Goal: Task Accomplishment & Management: Use online tool/utility

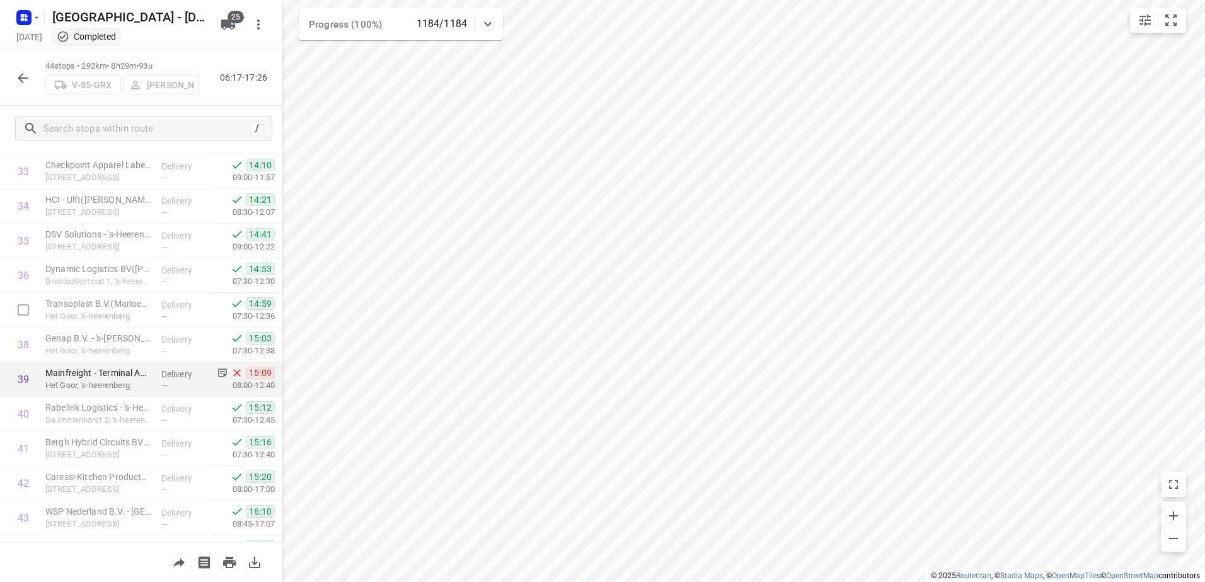
scroll to position [1106, 0]
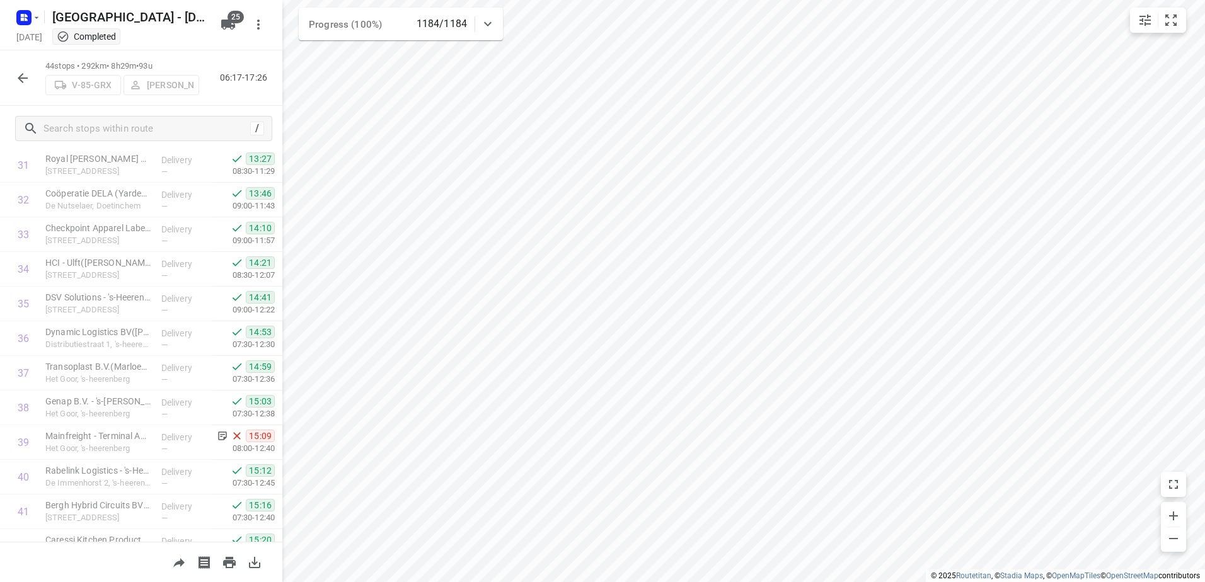
click at [21, 71] on icon "button" at bounding box center [22, 78] width 15 height 15
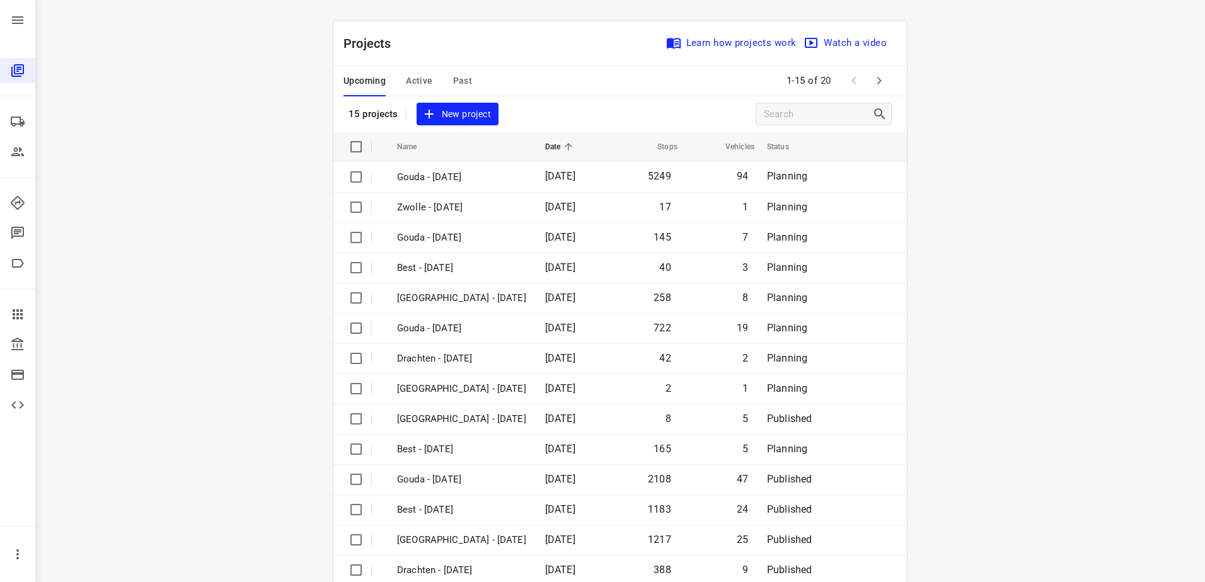
click at [406, 70] on button "Active" at bounding box center [419, 81] width 26 height 30
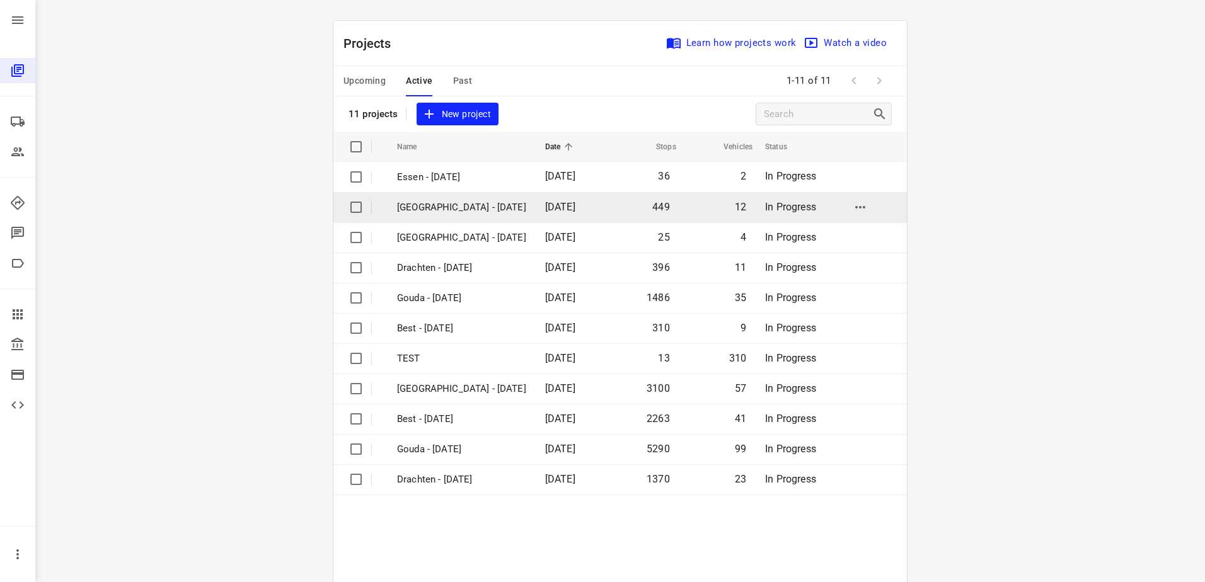
click at [449, 207] on p "[GEOGRAPHIC_DATA] - [DATE]" at bounding box center [461, 207] width 129 height 14
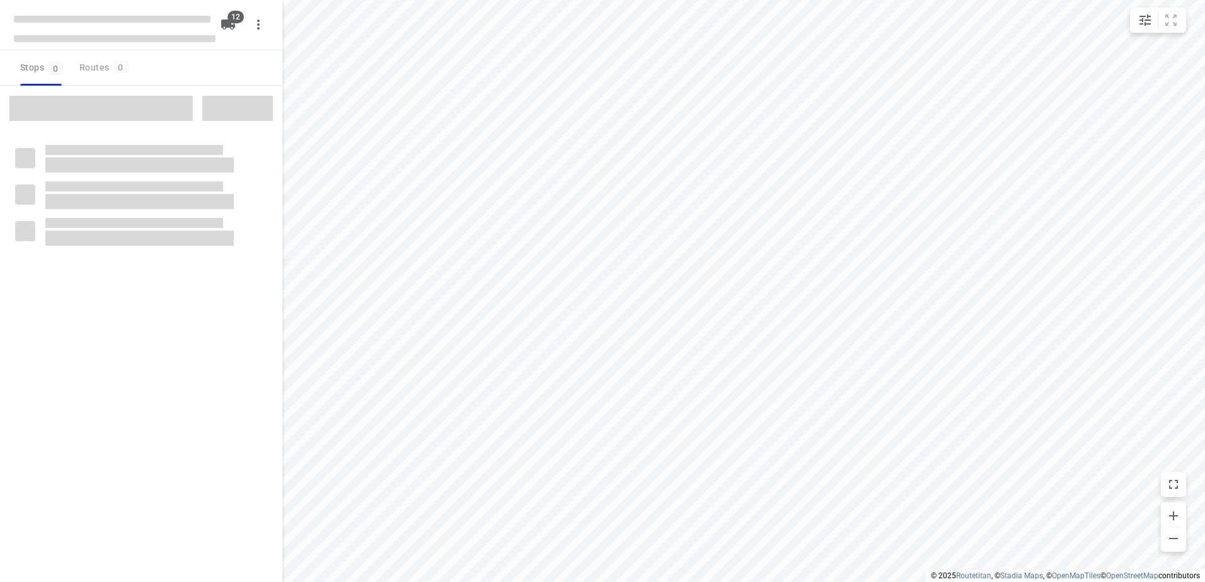
checkbox input "true"
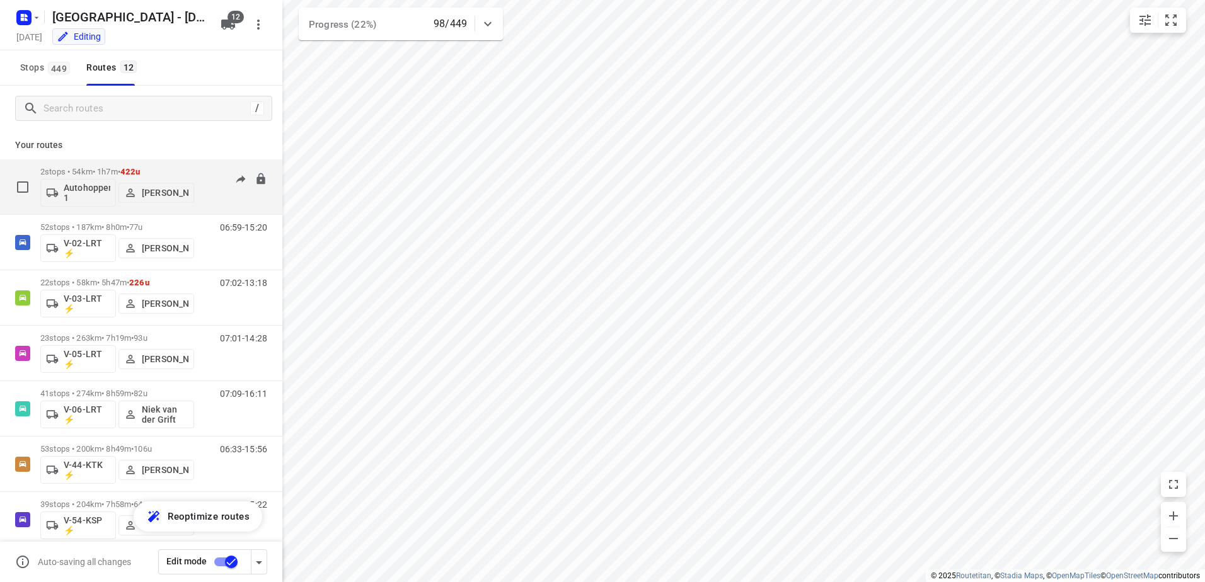
click at [110, 166] on div "2 stops • 54km • 1h7m • 422u Autohopper 1 [PERSON_NAME]" at bounding box center [117, 187] width 154 height 52
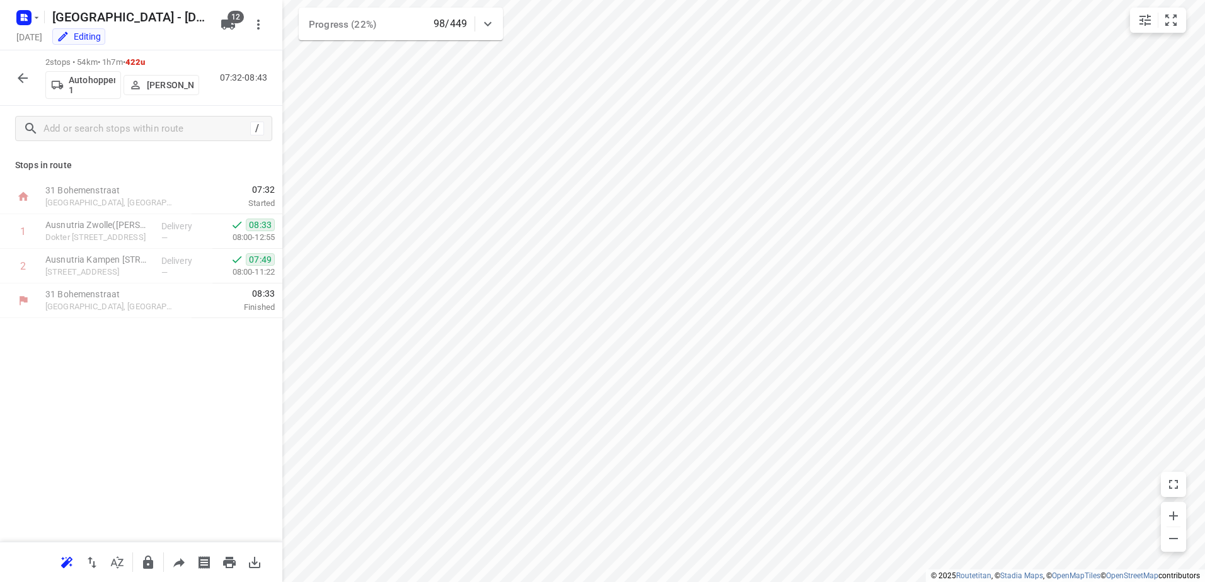
click at [24, 78] on icon "button" at bounding box center [23, 78] width 10 height 10
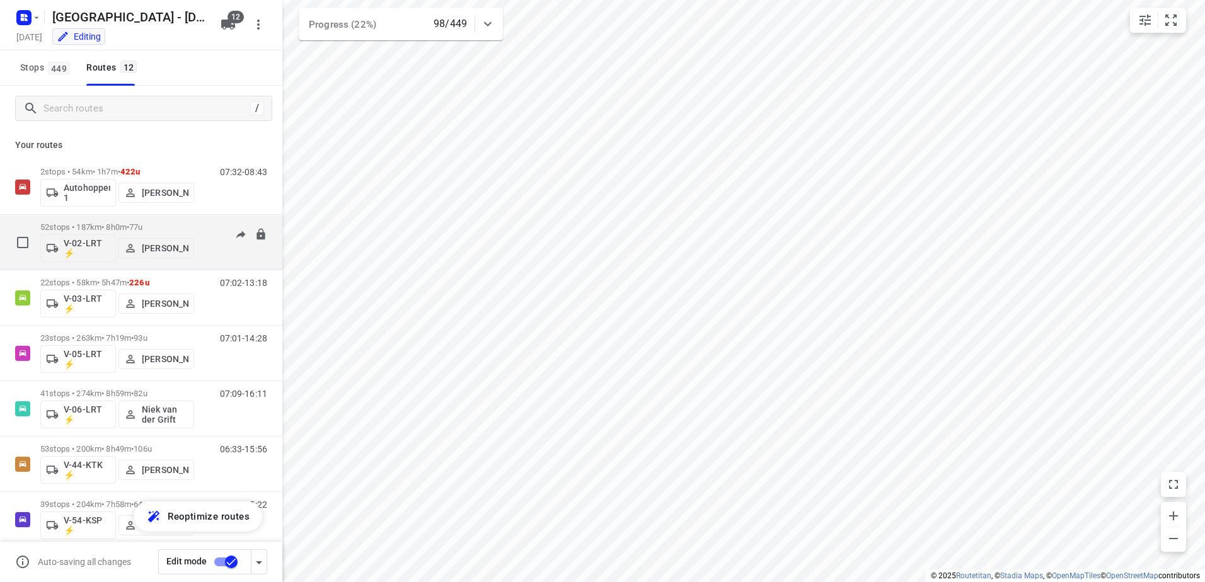
click at [183, 222] on p "52 stops • 187km • 8h0m • 77u" at bounding box center [117, 226] width 154 height 9
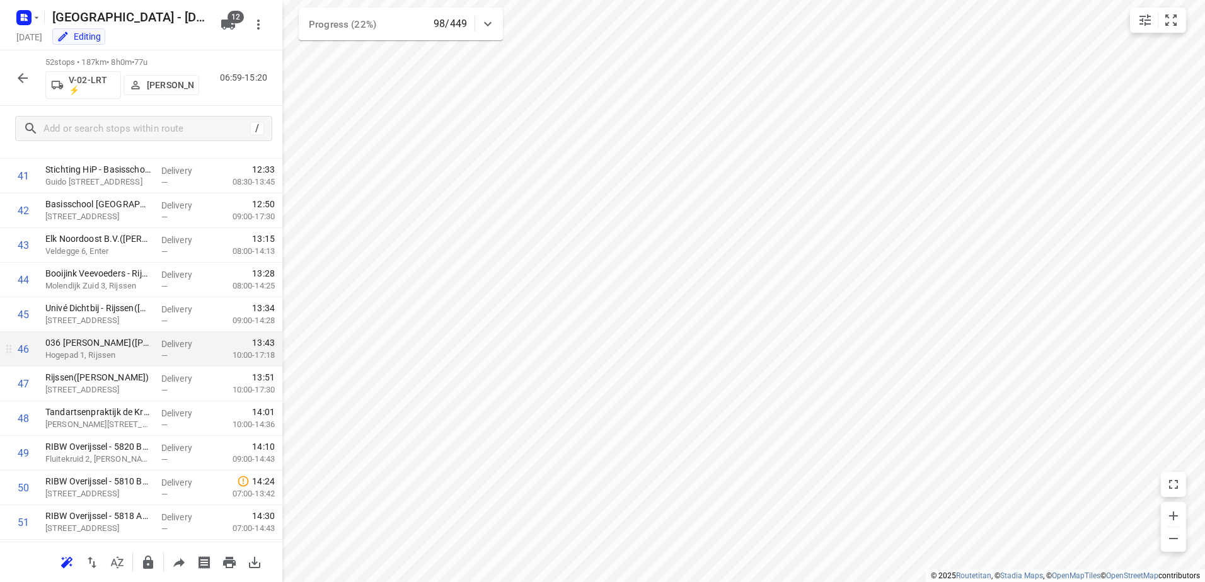
scroll to position [1509, 0]
click at [17, 84] on icon "button" at bounding box center [22, 78] width 15 height 15
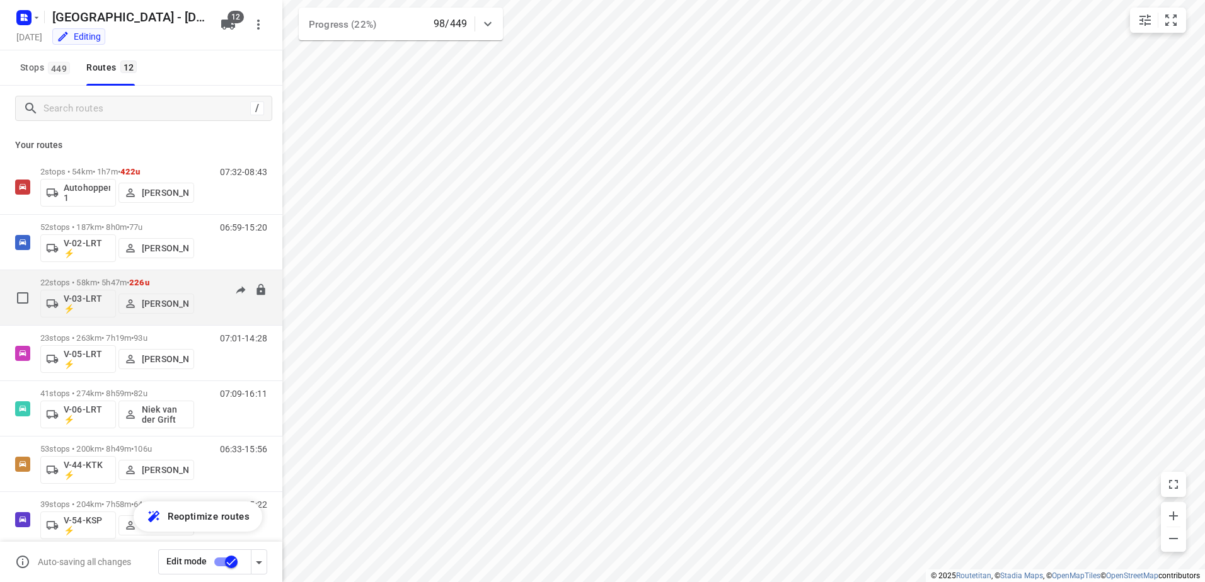
click at [115, 277] on div "22 stops • 58km • 5h47m • 226u V-03-LRT ⚡ [PERSON_NAME]" at bounding box center [117, 298] width 154 height 52
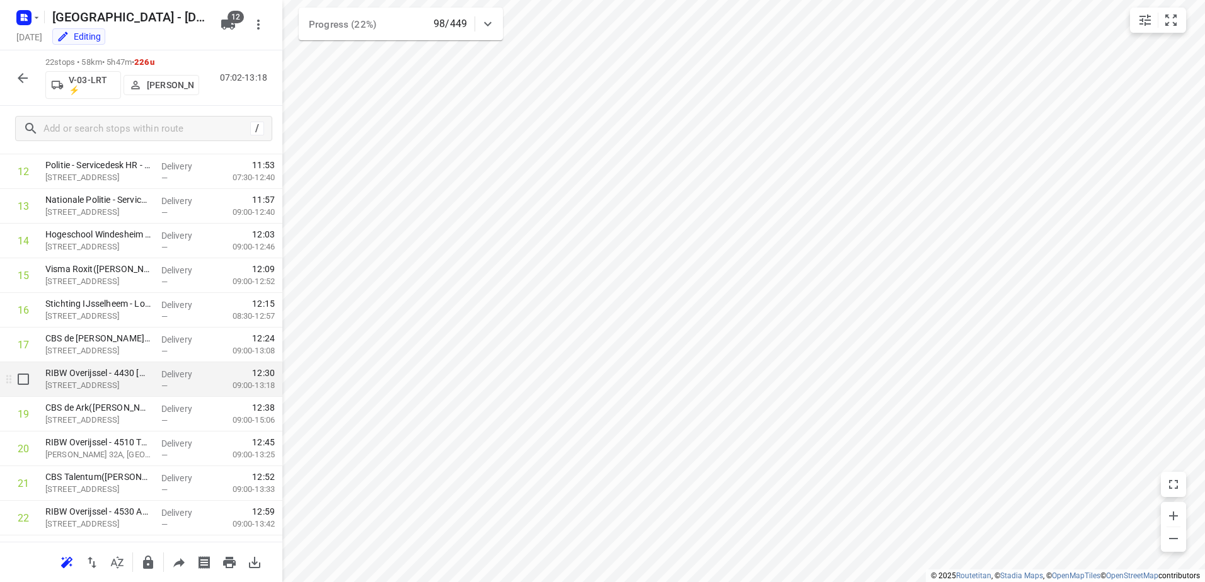
scroll to position [470, 0]
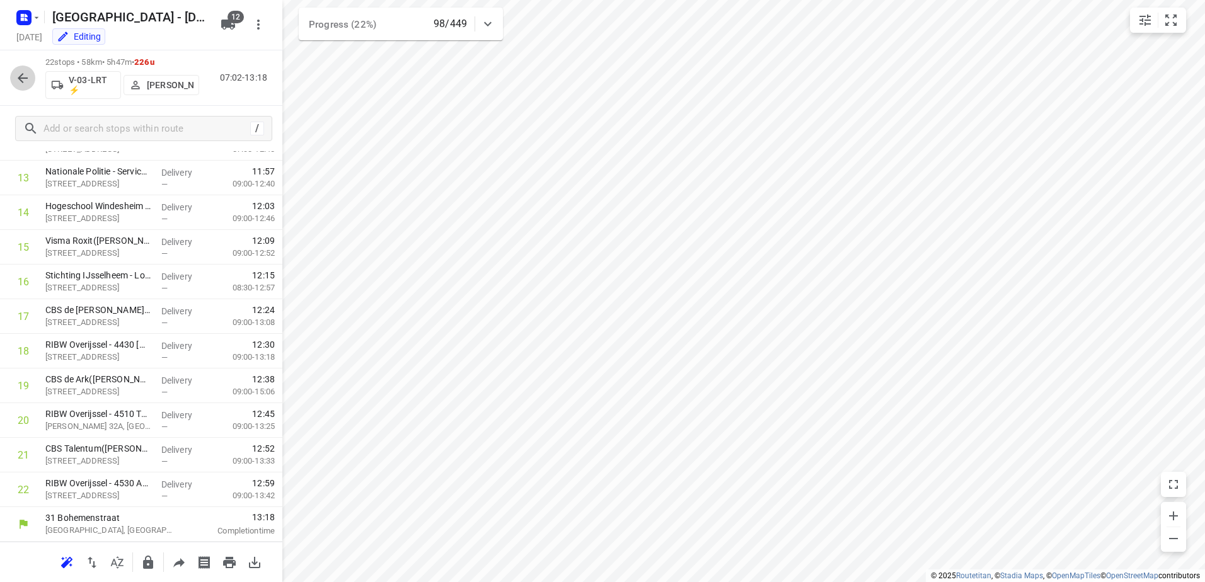
click at [24, 76] on icon "button" at bounding box center [22, 78] width 15 height 15
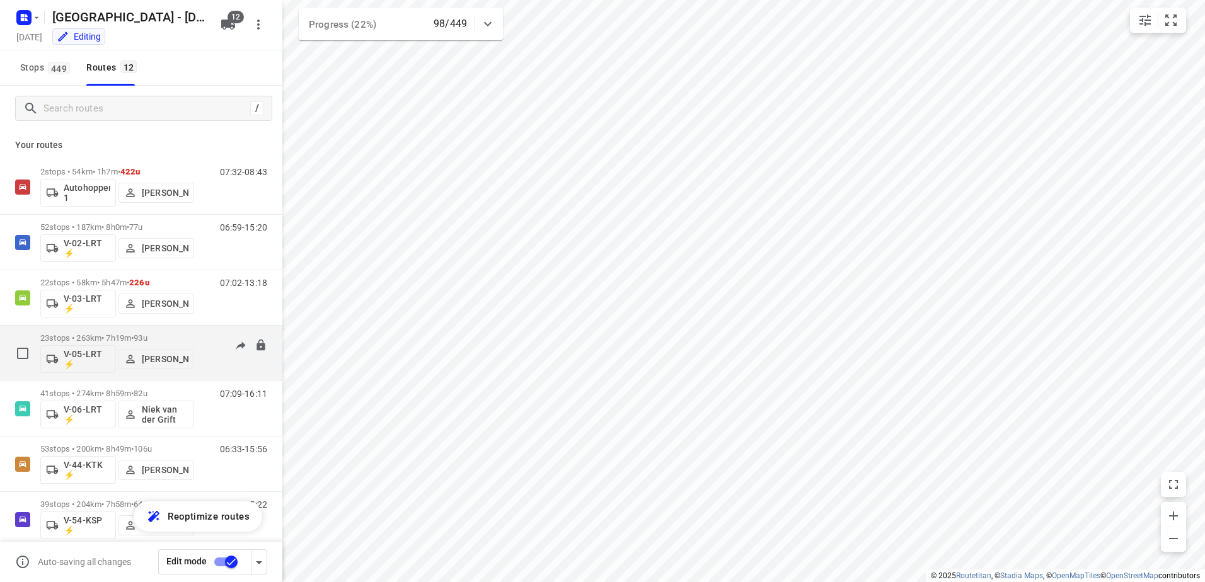
click at [99, 332] on div "23 stops • 263km • 7h19m • 93u V-05-LRT ⚡ [PERSON_NAME]" at bounding box center [117, 353] width 154 height 52
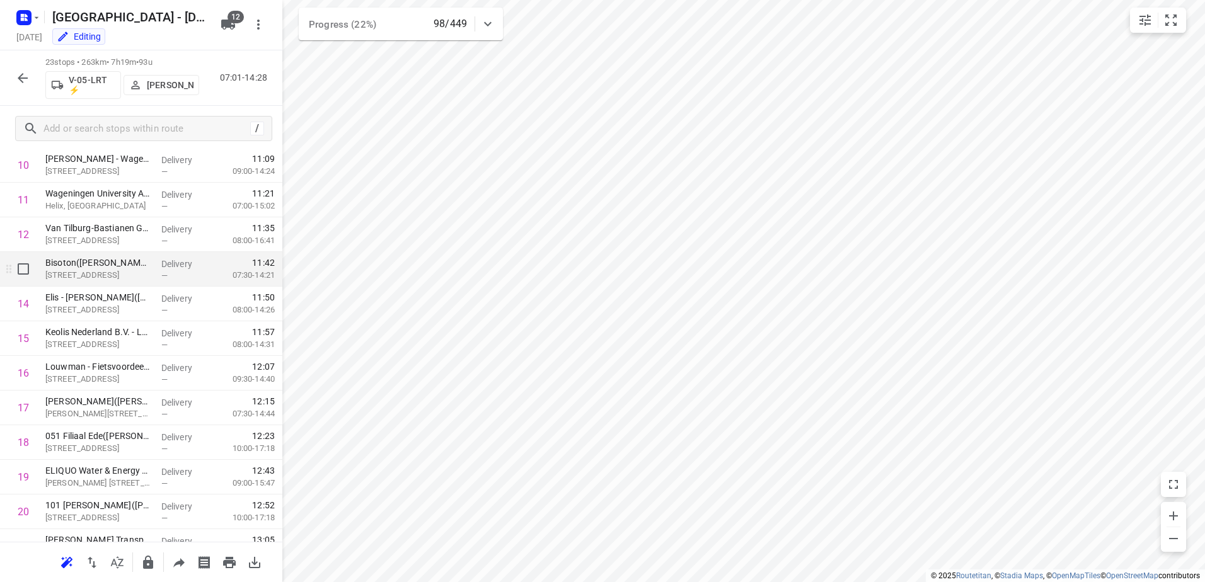
scroll to position [504, 0]
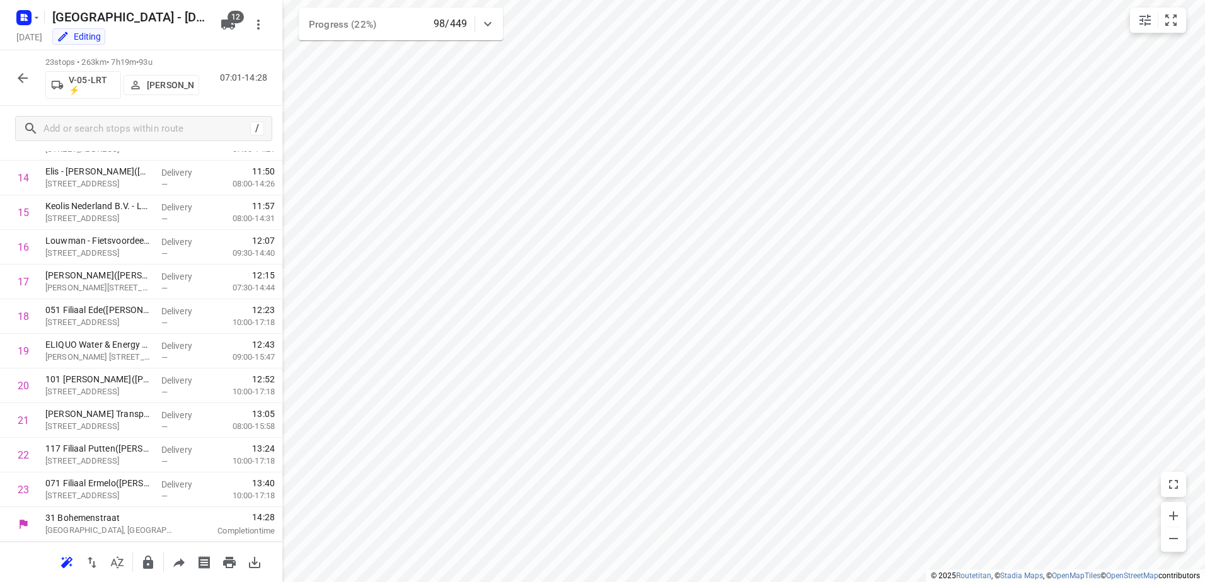
click at [21, 76] on icon "button" at bounding box center [23, 78] width 10 height 10
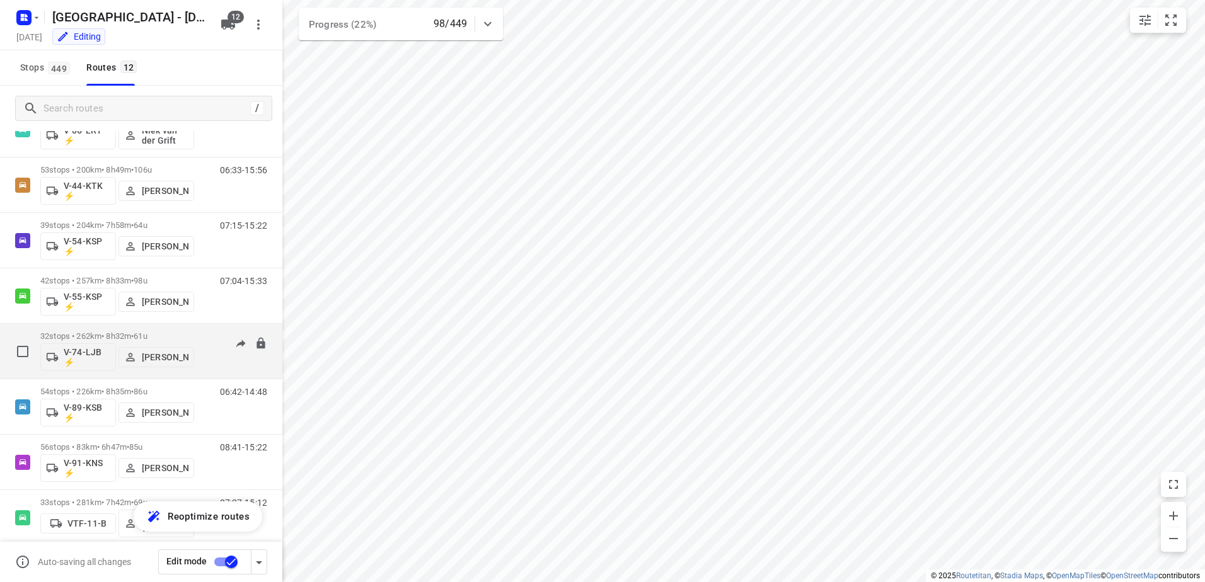
scroll to position [296, 0]
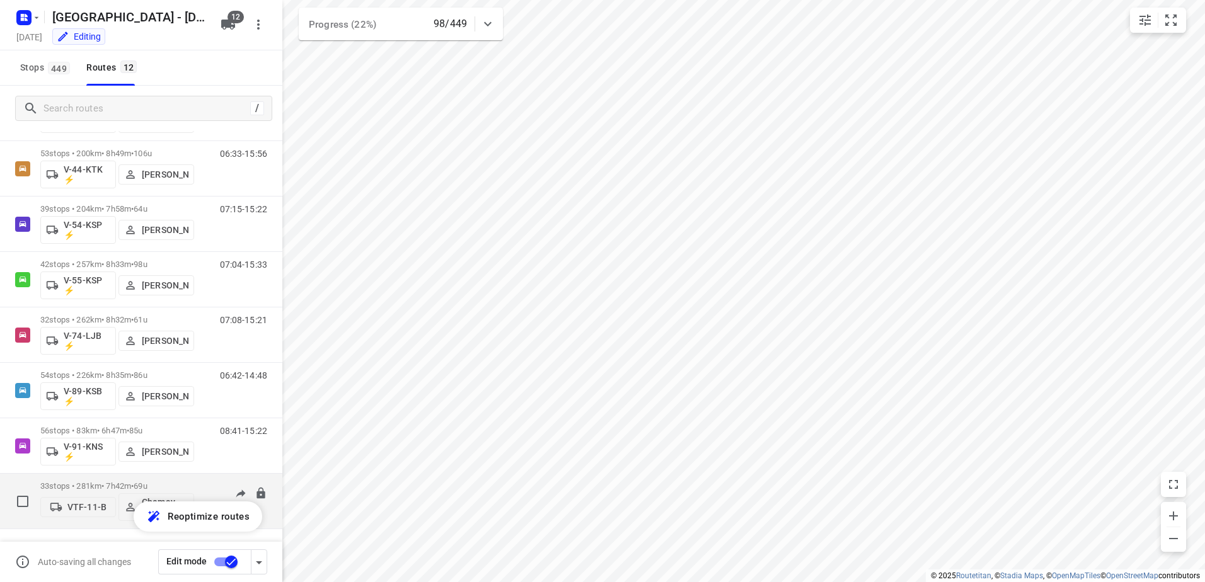
click at [105, 486] on p "33 stops • 281km • 7h42m • 69u" at bounding box center [117, 485] width 154 height 9
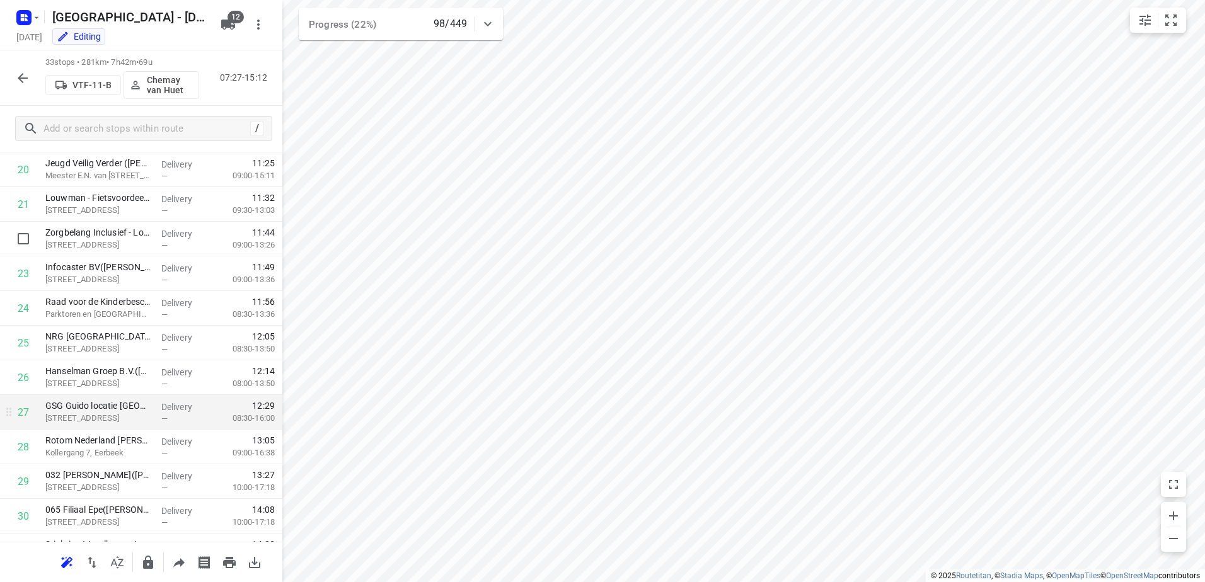
scroll to position [851, 0]
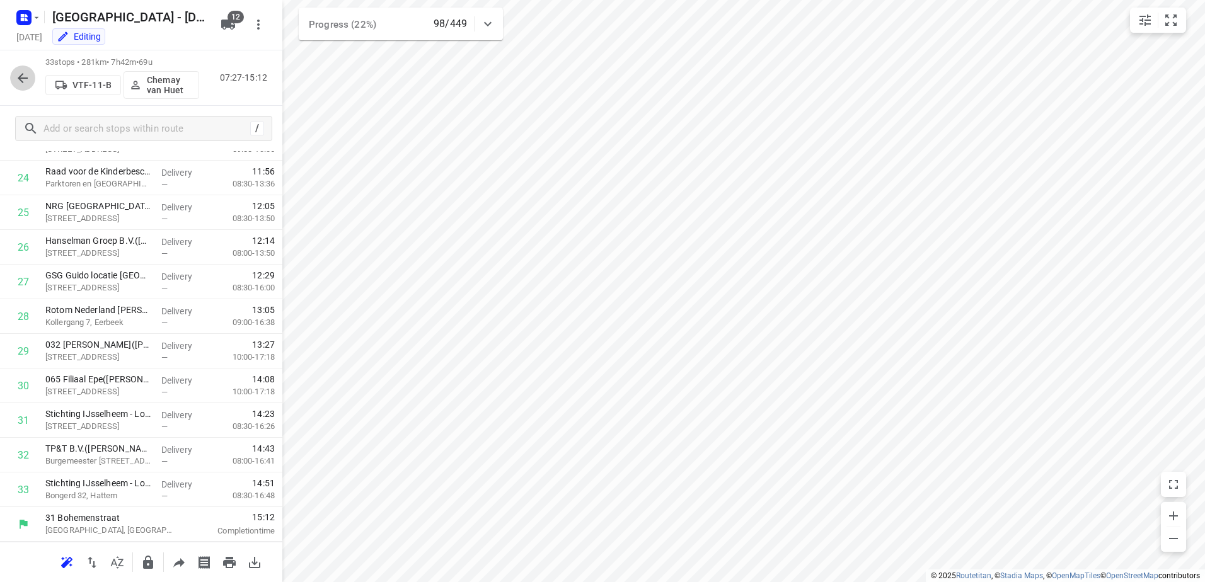
click at [22, 72] on icon "button" at bounding box center [22, 78] width 15 height 15
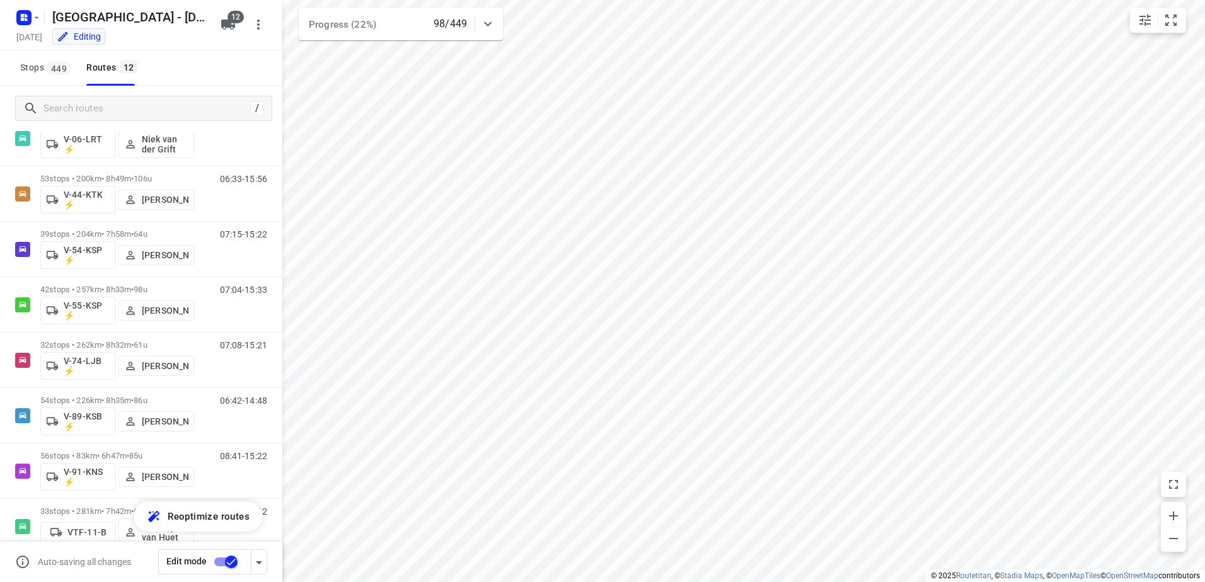
scroll to position [296, 0]
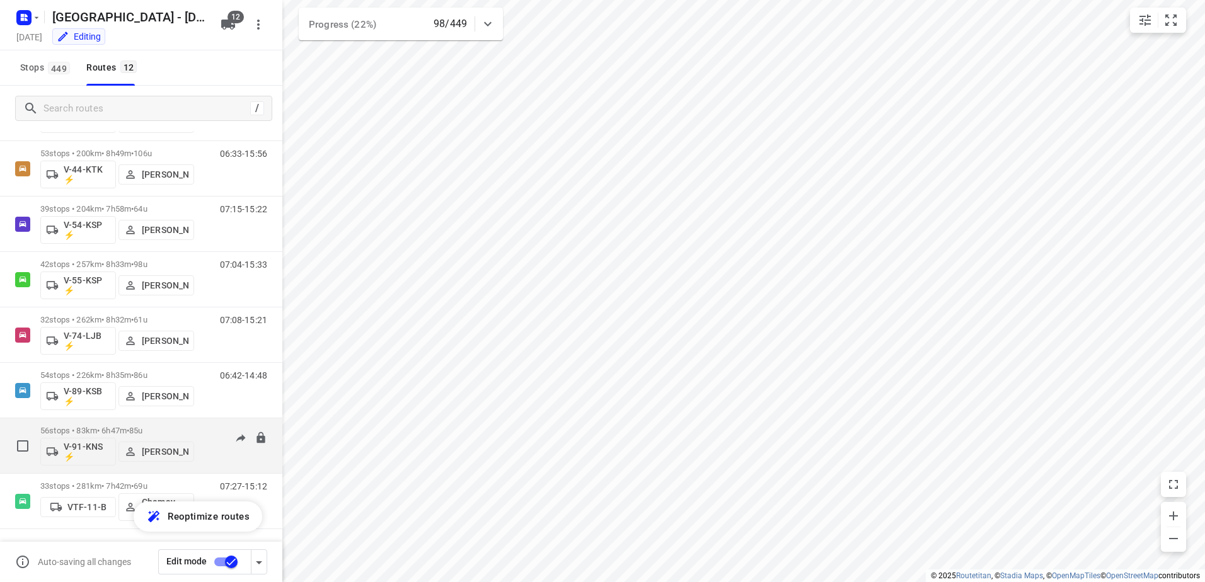
click at [125, 425] on div "56 stops • 83km • 6h47m • 85u V-91-KNS ⚡ [PERSON_NAME]" at bounding box center [117, 446] width 154 height 52
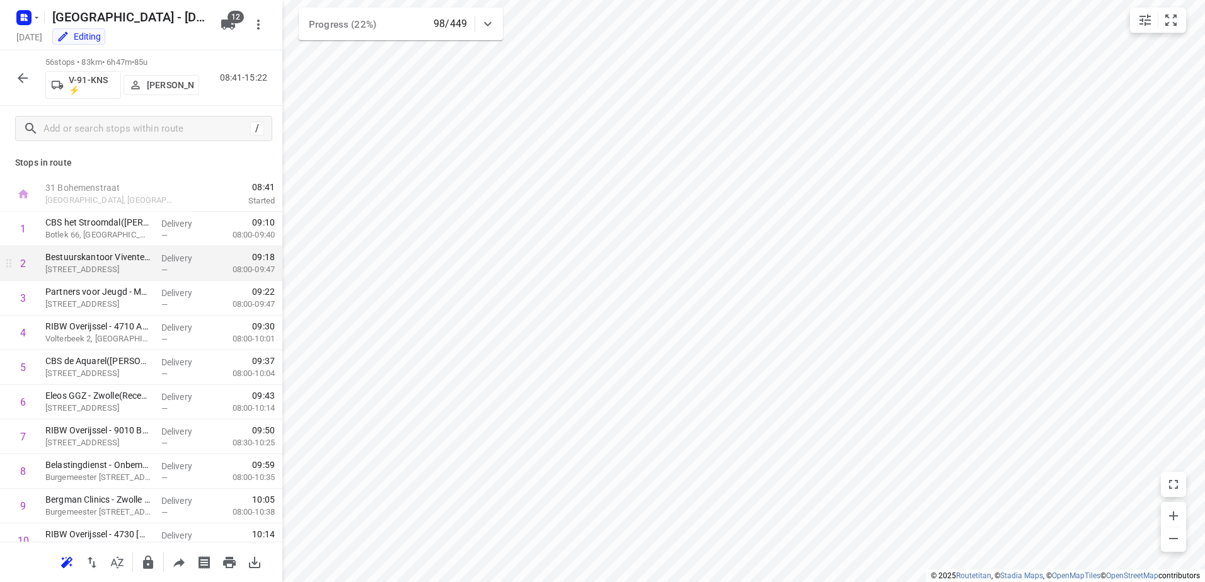
scroll to position [0, 0]
click at [29, 85] on icon "button" at bounding box center [22, 78] width 15 height 15
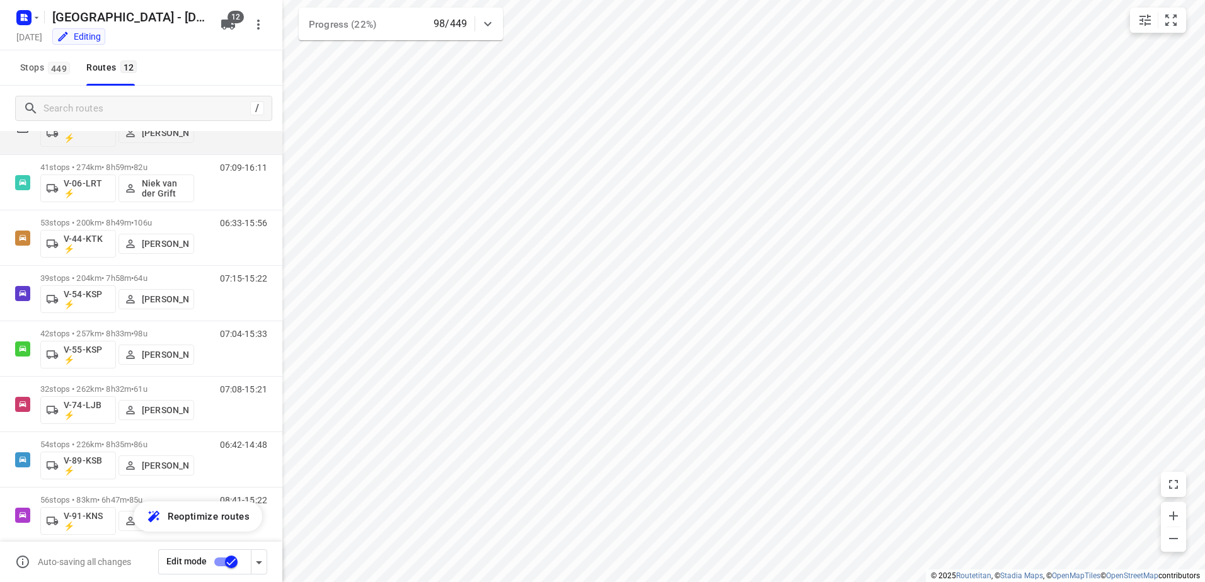
scroll to position [296, 0]
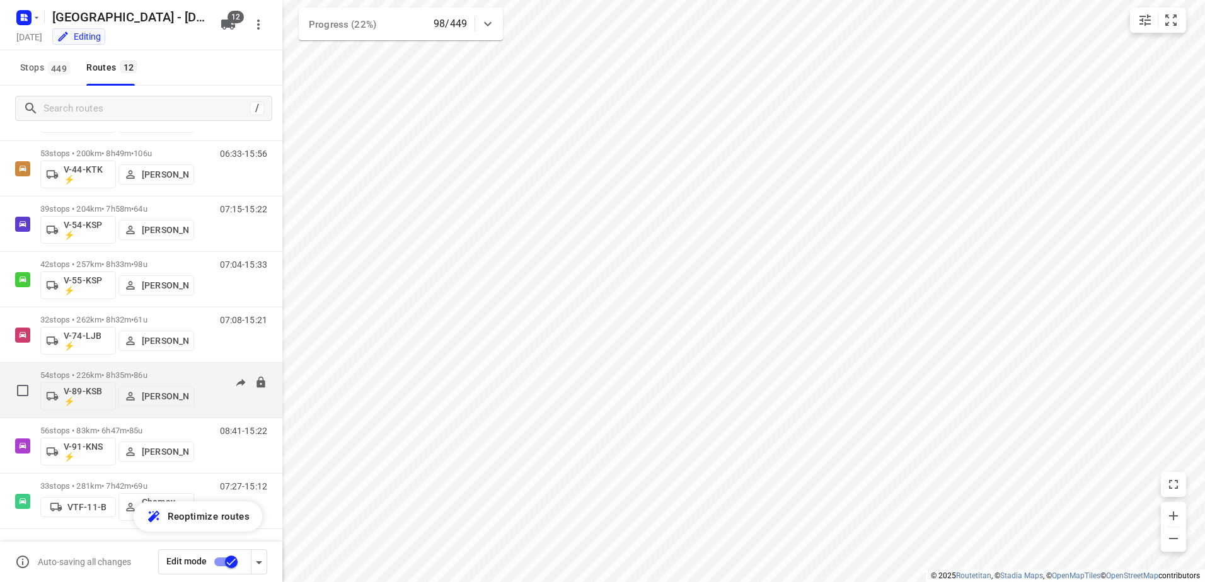
click at [108, 371] on p "54 stops • 226km • 8h35m • 86u" at bounding box center [117, 375] width 154 height 9
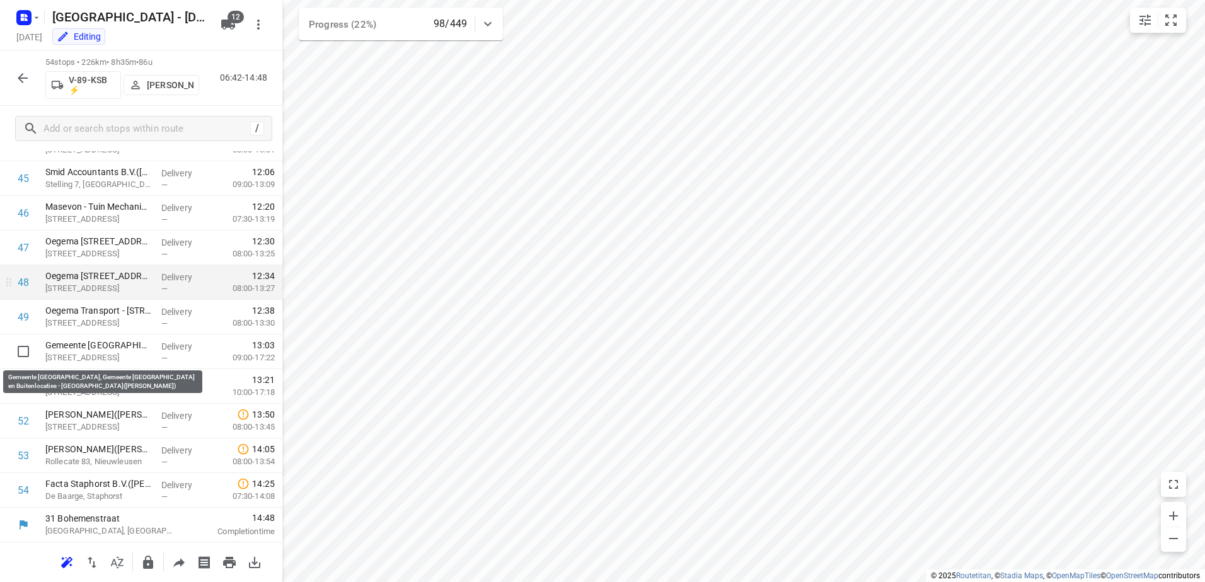
scroll to position [1579, 0]
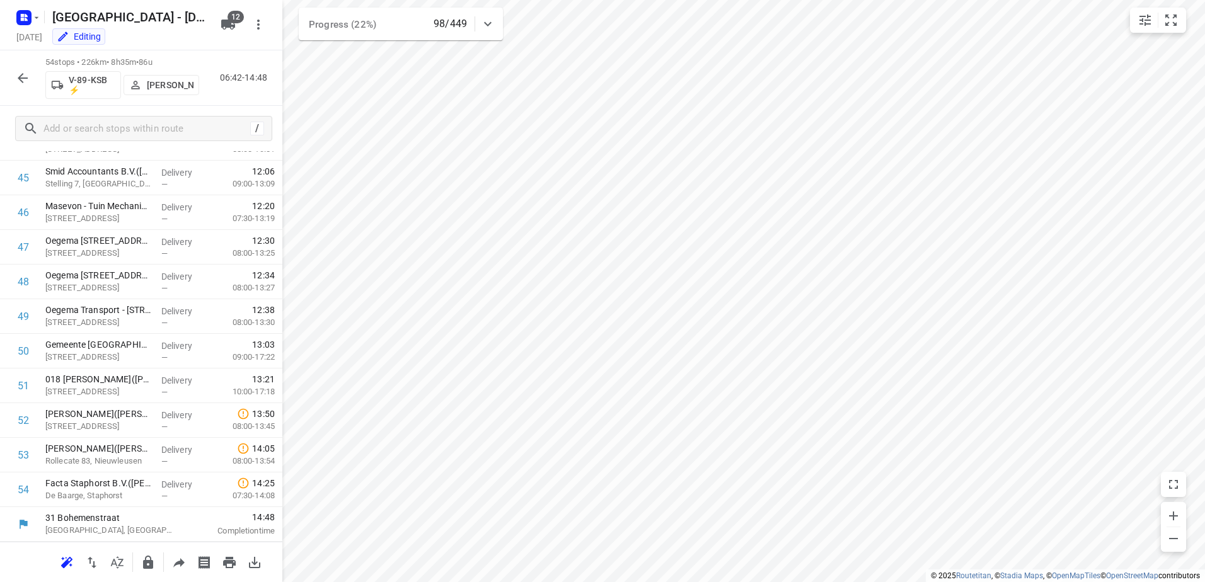
click at [13, 74] on button "button" at bounding box center [22, 78] width 25 height 25
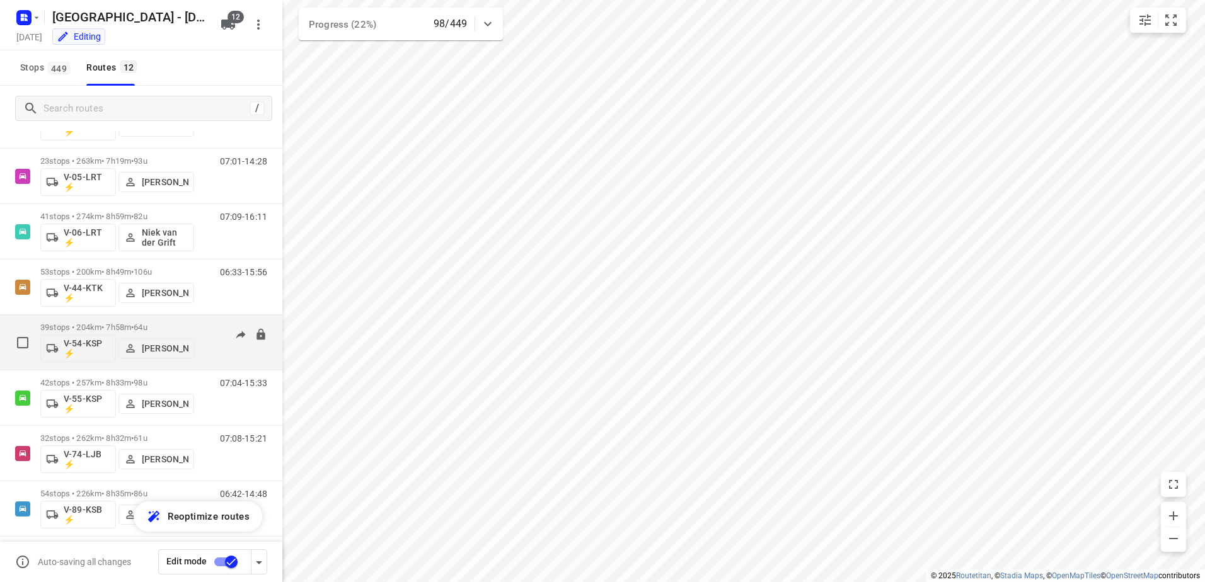
scroll to position [296, 0]
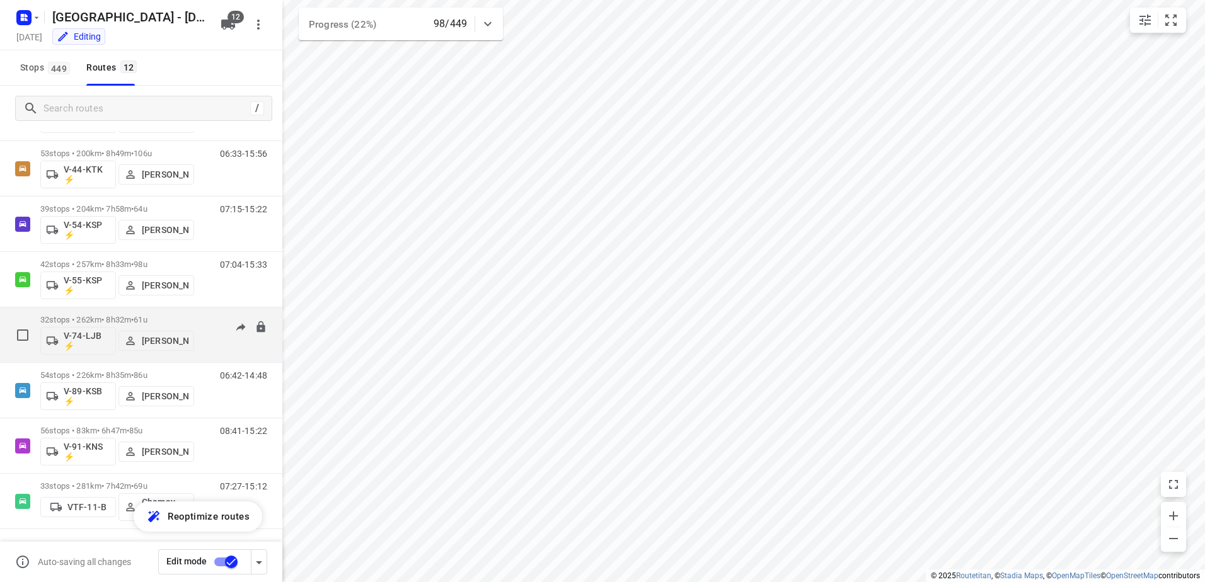
click at [115, 321] on p "32 stops • 262km • 8h32m • 61u" at bounding box center [117, 319] width 154 height 9
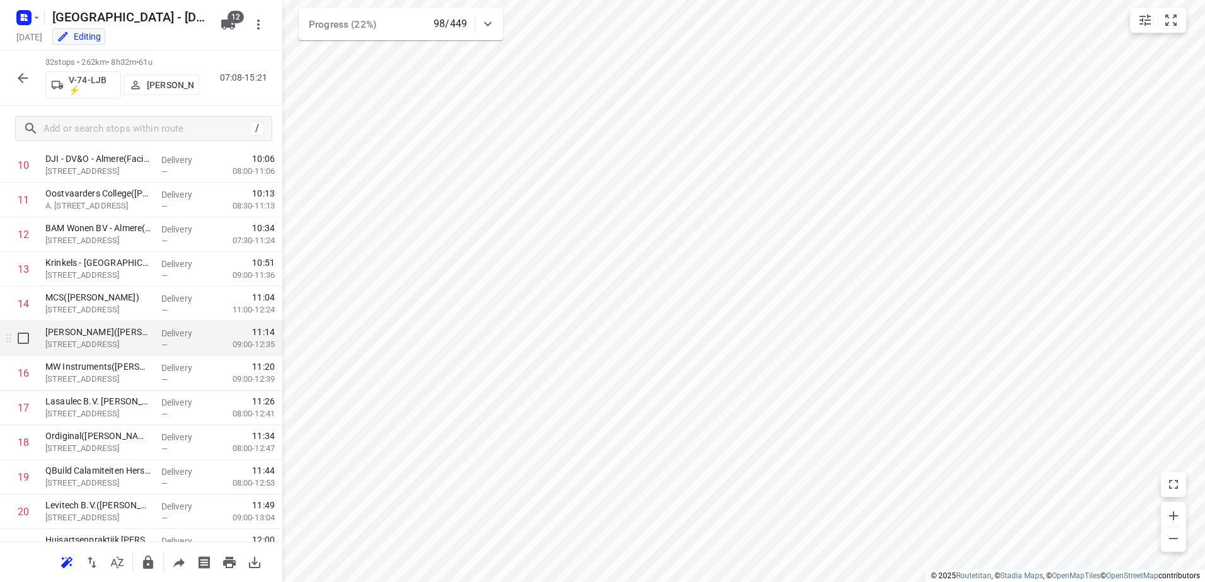
scroll to position [816, 0]
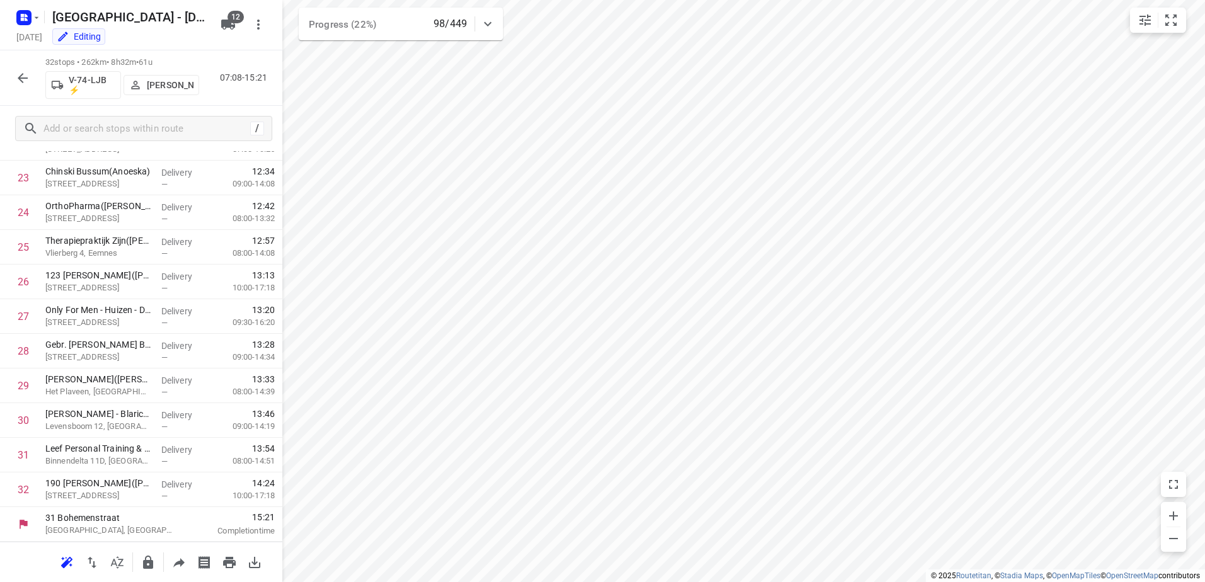
click at [33, 79] on button "button" at bounding box center [22, 78] width 25 height 25
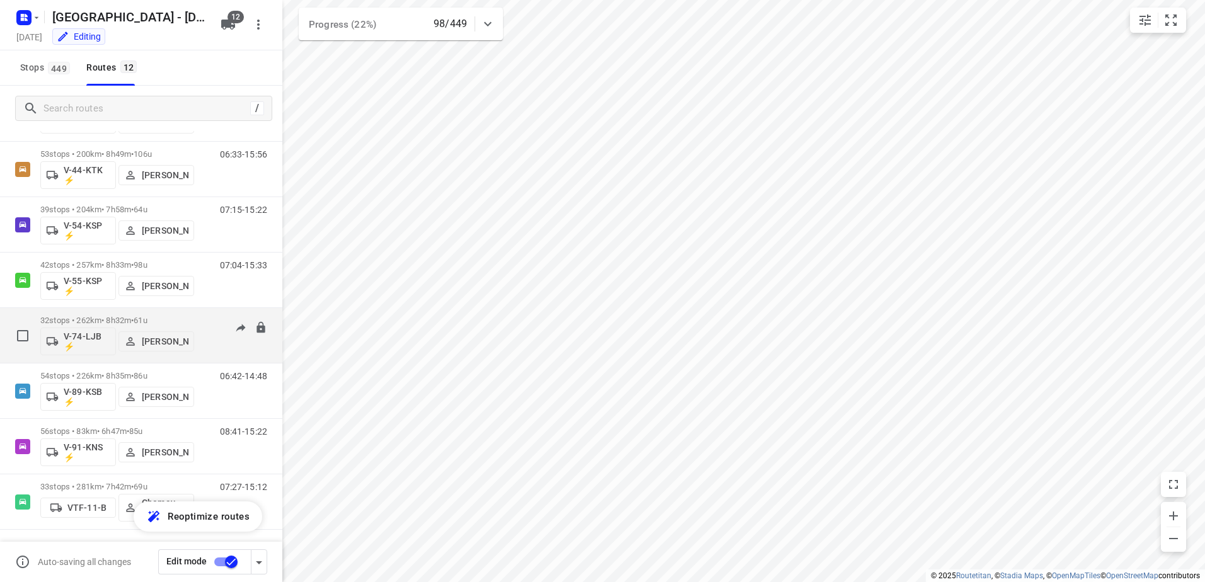
scroll to position [296, 0]
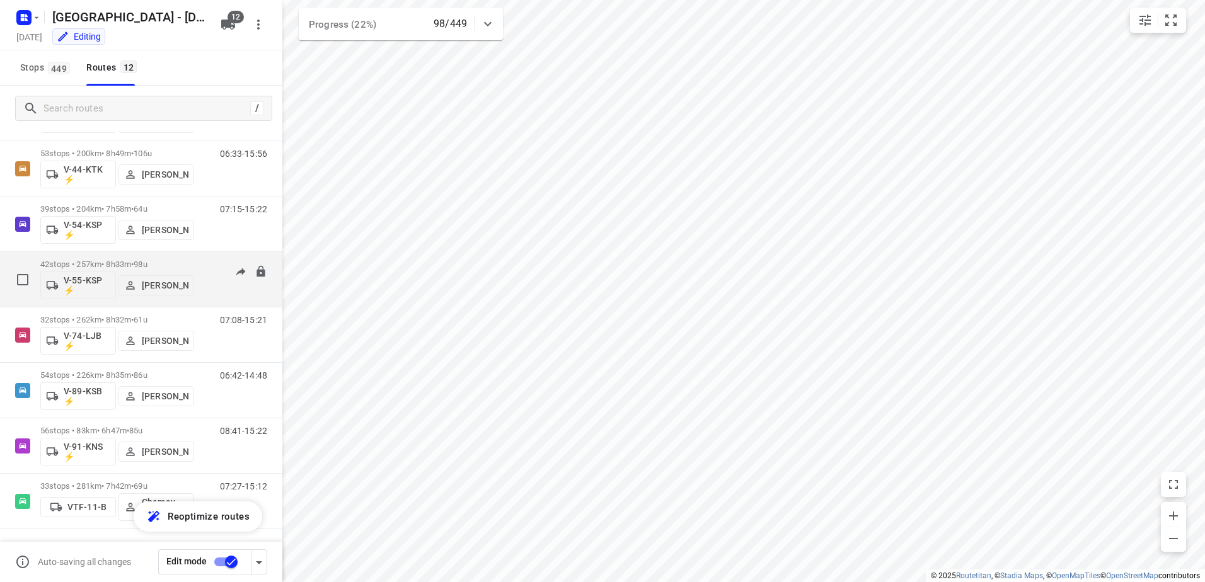
click at [112, 260] on p "42 stops • 257km • 8h33m • 98u" at bounding box center [117, 264] width 154 height 9
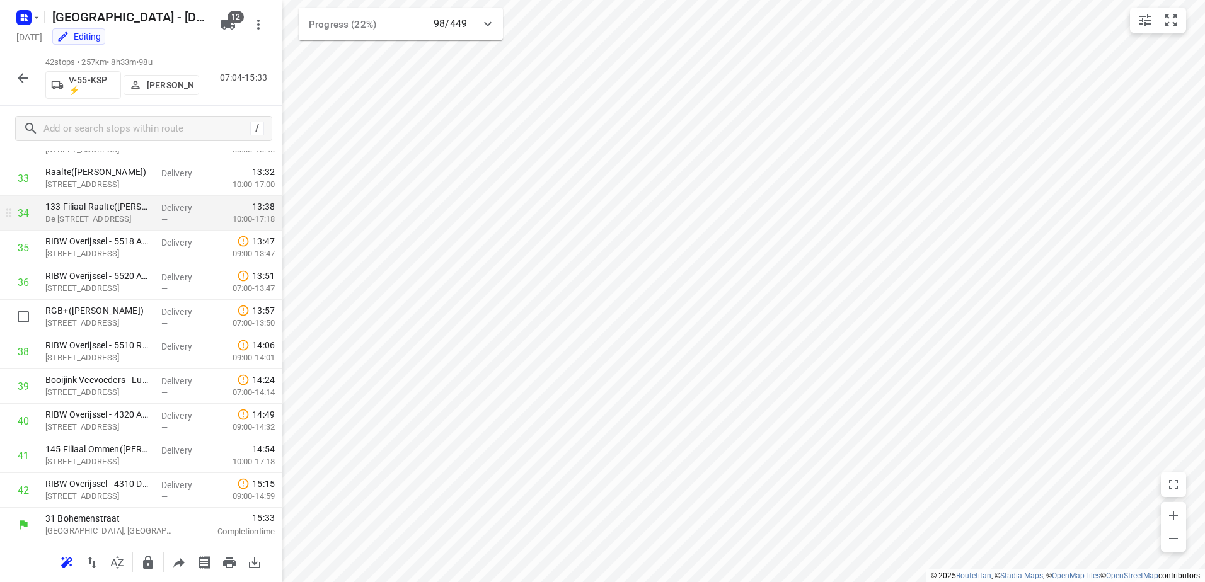
scroll to position [1163, 0]
click at [25, 69] on button "button" at bounding box center [22, 78] width 25 height 25
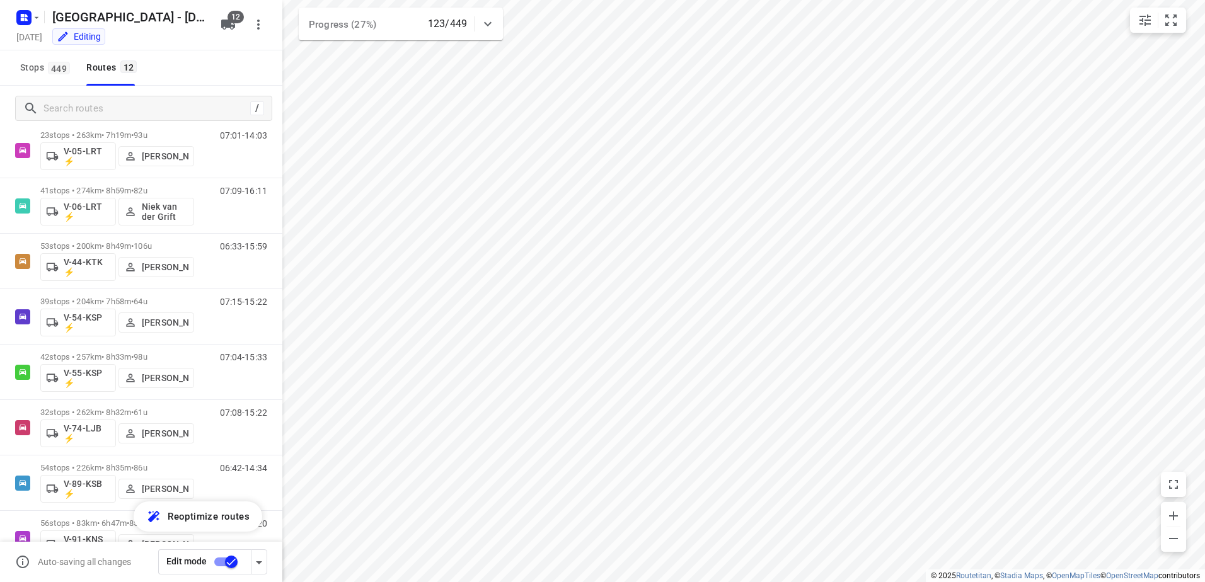
scroll to position [107, 0]
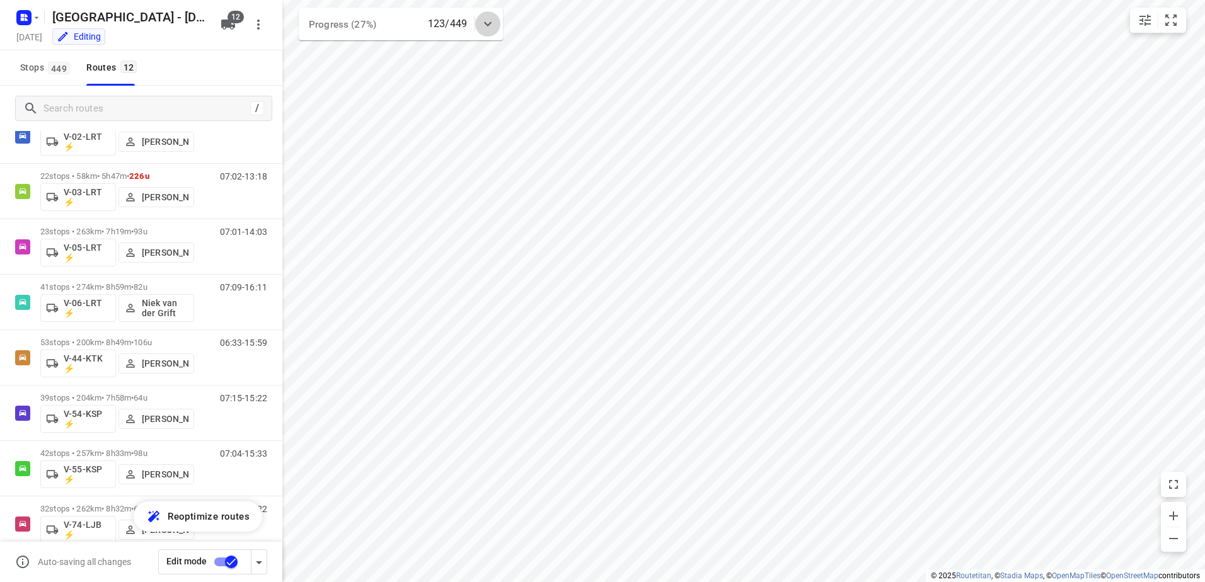
click at [483, 17] on icon at bounding box center [487, 23] width 15 height 15
click at [483, 17] on div at bounding box center [487, 28] width 25 height 25
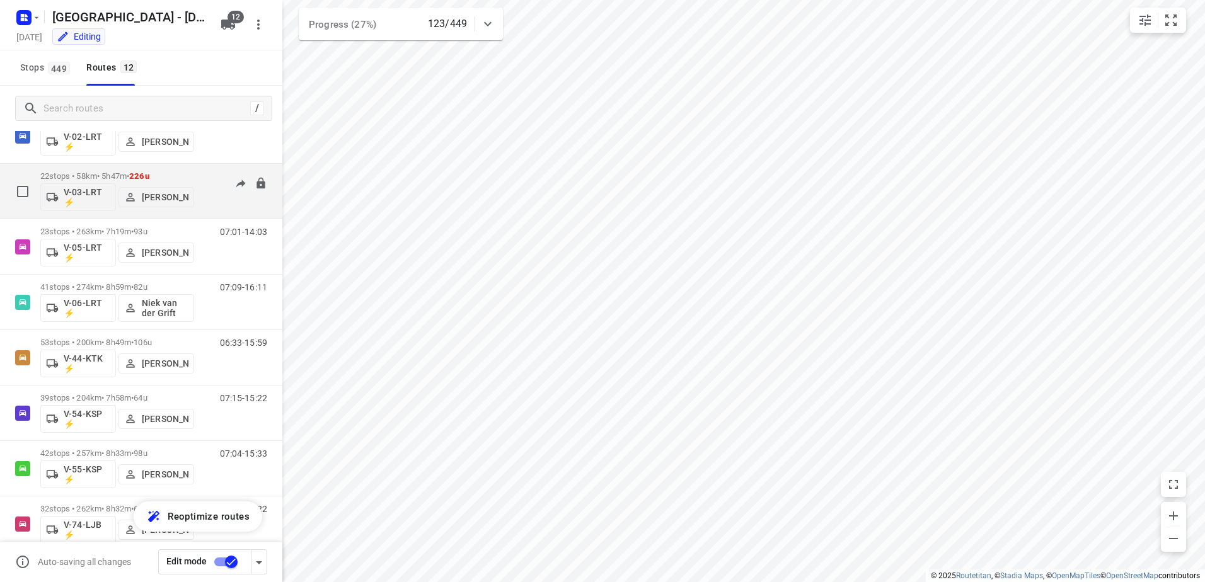
scroll to position [0, 0]
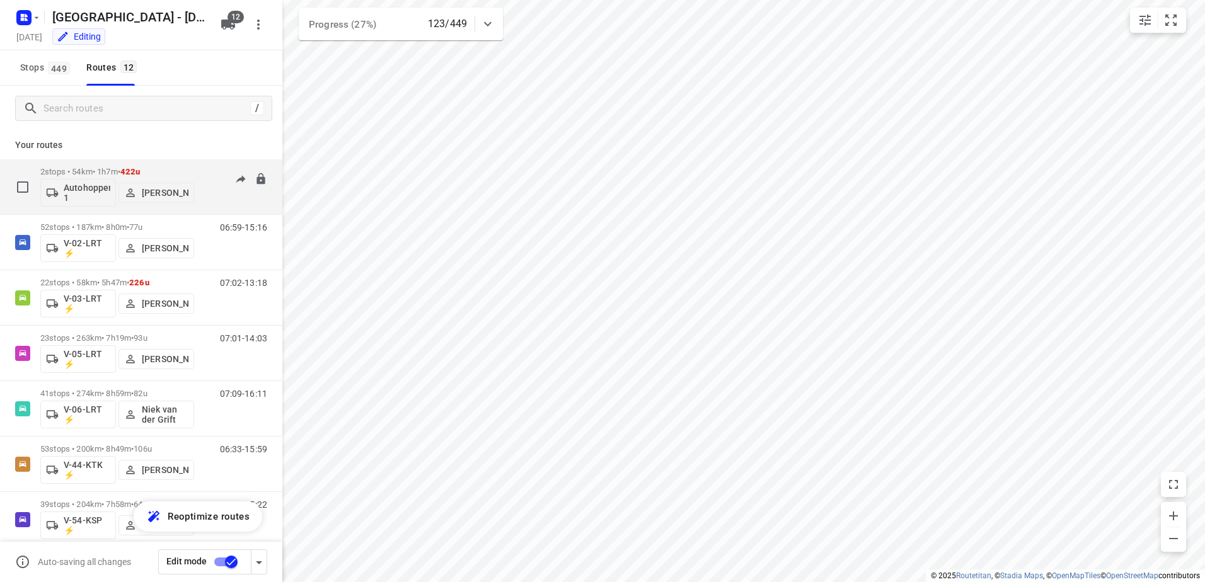
click at [190, 164] on div "2 stops • 54km • 1h7m • 422u Autohopper 1 [PERSON_NAME]" at bounding box center [117, 187] width 154 height 52
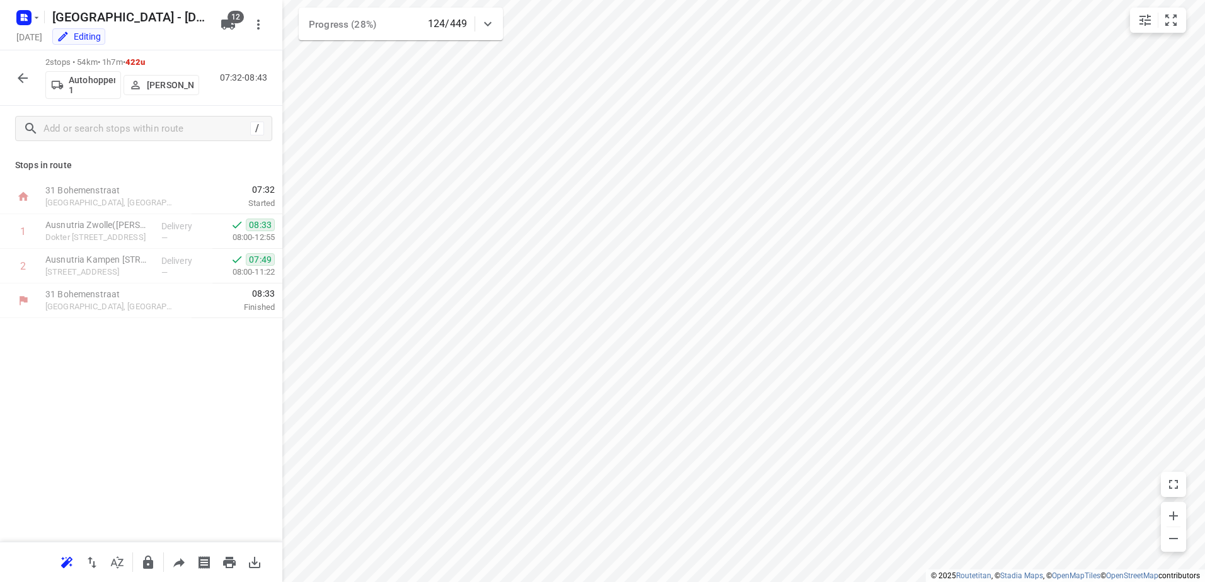
click at [28, 64] on div "2 stops • 54km • 1h7m • 422u Autohopper 1 [PERSON_NAME] 07:32-08:43" at bounding box center [141, 77] width 282 height 55
click at [26, 73] on icon "button" at bounding box center [22, 78] width 15 height 15
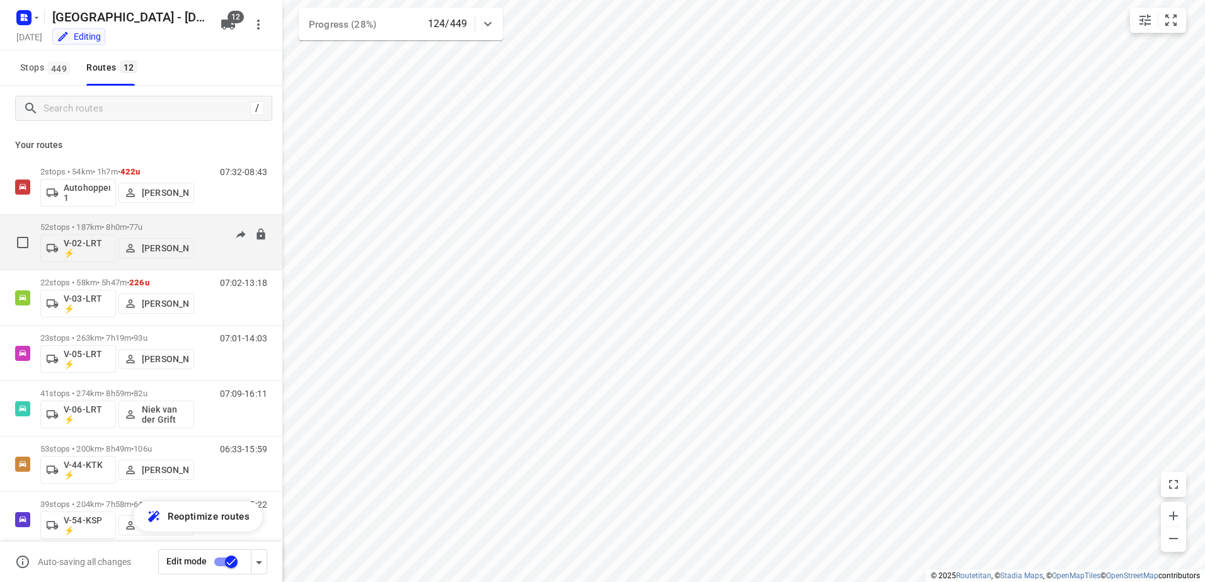
click at [178, 224] on p "52 stops • 187km • 8h0m • 77u" at bounding box center [117, 226] width 154 height 9
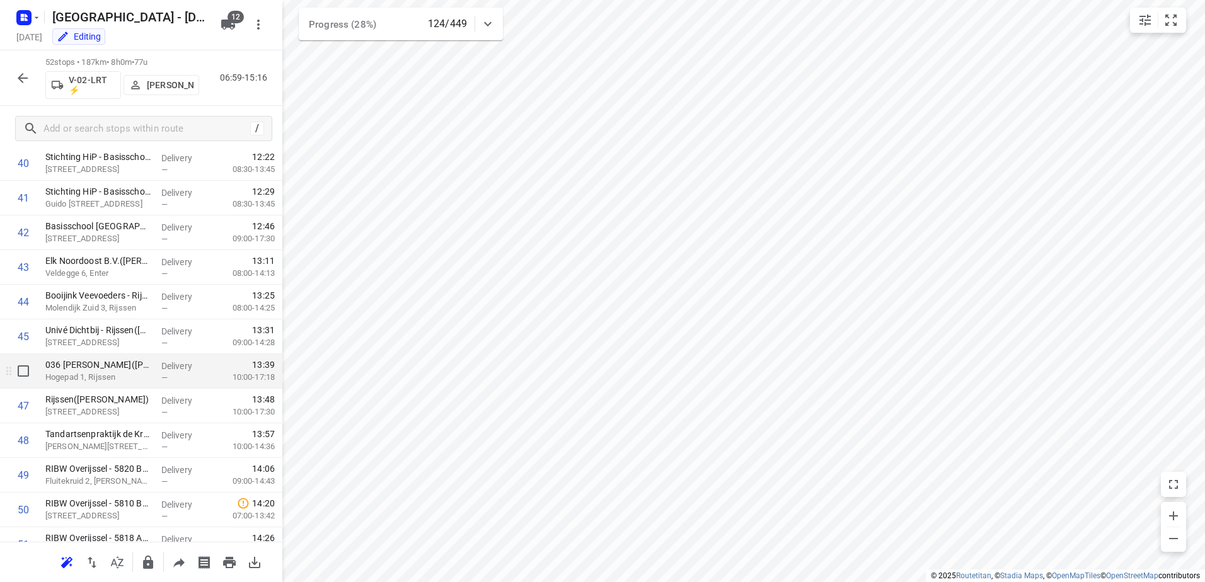
scroll to position [1509, 0]
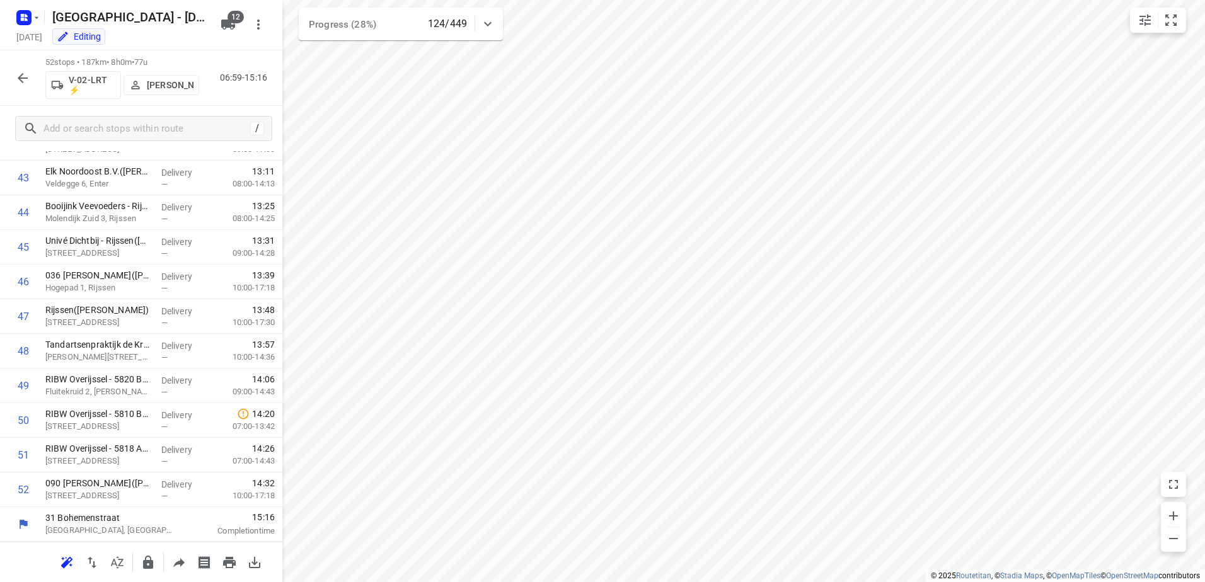
click at [11, 78] on button "button" at bounding box center [22, 78] width 25 height 25
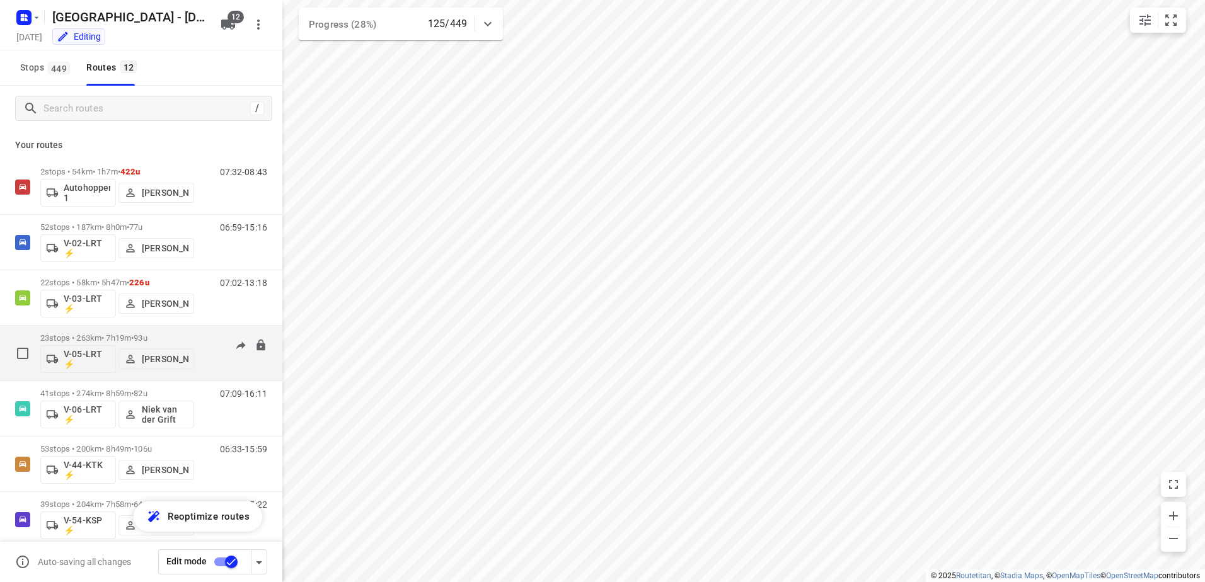
click at [204, 337] on div "07:01-14:03" at bounding box center [235, 356] width 63 height 46
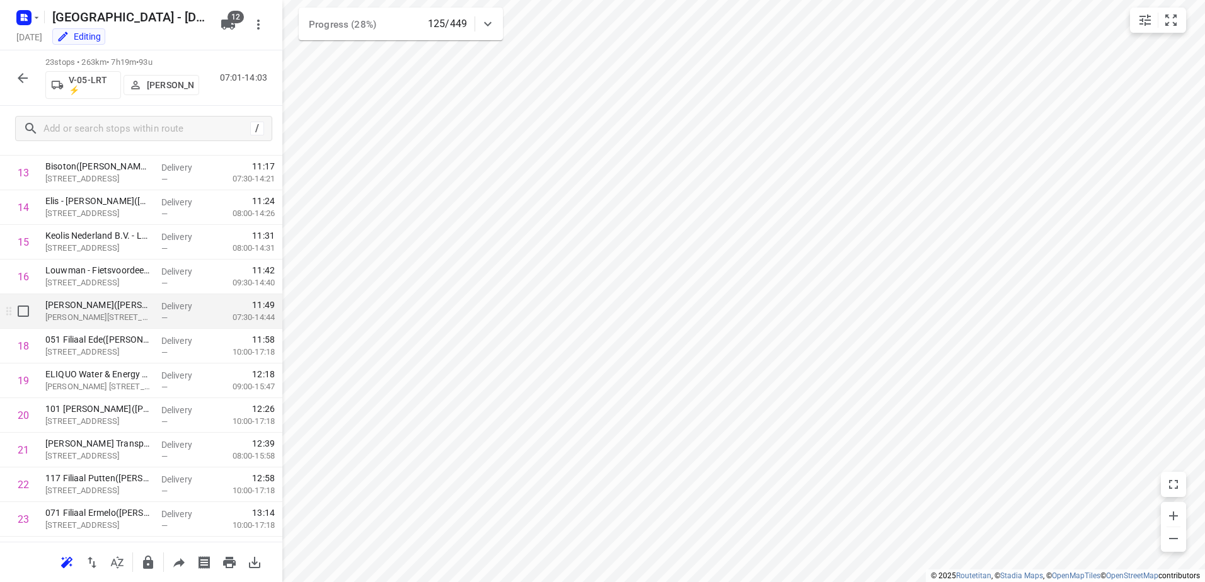
scroll to position [504, 0]
